Goal: Information Seeking & Learning: Find specific fact

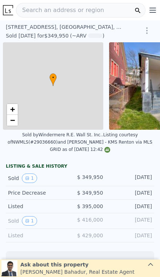
scroll to position [0, 3]
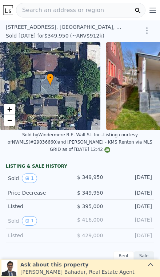
click at [13, 119] on link "−" at bounding box center [9, 120] width 11 height 11
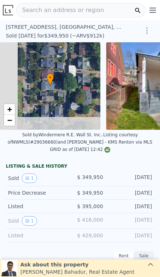
click at [15, 121] on link "−" at bounding box center [9, 120] width 11 height 11
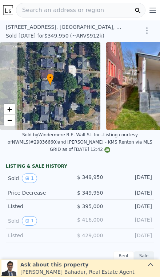
click at [12, 121] on link "−" at bounding box center [9, 120] width 11 height 11
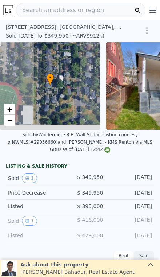
click at [12, 121] on span "−" at bounding box center [9, 119] width 5 height 9
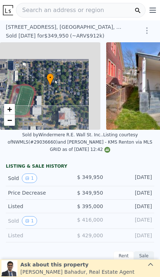
click at [12, 120] on span "−" at bounding box center [9, 119] width 5 height 9
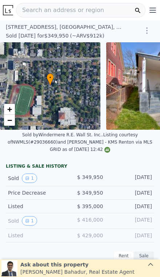
click at [13, 121] on link "−" at bounding box center [9, 120] width 11 height 11
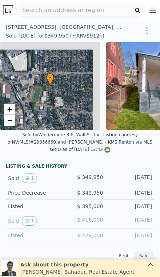
click at [12, 121] on link "−" at bounding box center [9, 120] width 11 height 11
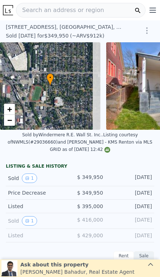
click at [13, 122] on link "−" at bounding box center [9, 120] width 11 height 11
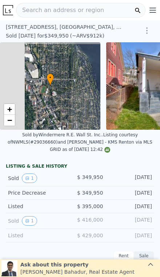
click at [13, 122] on link "−" at bounding box center [9, 120] width 11 height 11
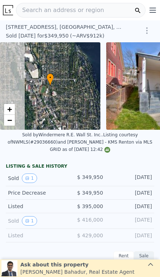
click at [13, 124] on link "−" at bounding box center [9, 120] width 11 height 11
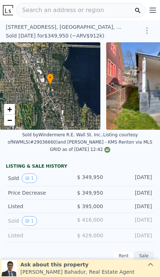
click at [14, 122] on link "−" at bounding box center [9, 120] width 11 height 11
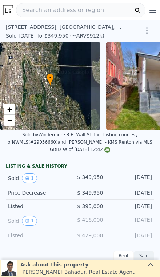
click at [13, 120] on link "−" at bounding box center [9, 120] width 11 height 11
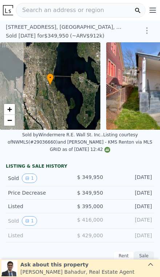
click at [13, 119] on link "−" at bounding box center [9, 120] width 11 height 11
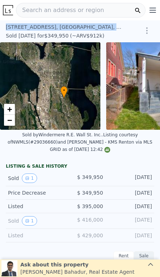
click at [35, 31] on div "Sold [DATE] for $349,950 (~ARV $912k )" at bounding box center [66, 35] width 121 height 9
copy div "[STREET_ADDRESS]"
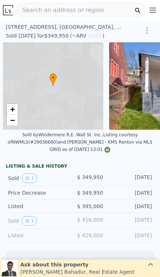
scroll to position [0, 3]
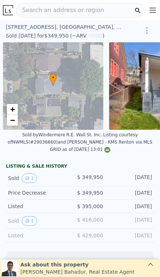
scroll to position [0, 3]
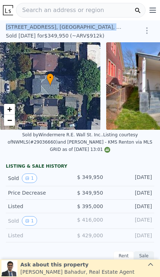
click at [82, 7] on span "Search an address or region" at bounding box center [60, 10] width 88 height 9
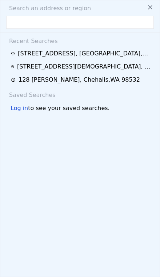
click at [44, 20] on input "text" at bounding box center [80, 22] width 148 height 13
type input "2834 30th Ave S, Seattle, WA 98144"
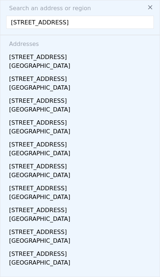
click at [102, 61] on div "[STREET_ADDRESS]" at bounding box center [81, 56] width 145 height 12
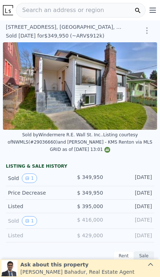
scroll to position [0, 106]
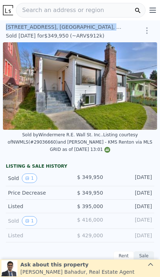
copy div "[STREET_ADDRESS]"
